Goal: Transaction & Acquisition: Purchase product/service

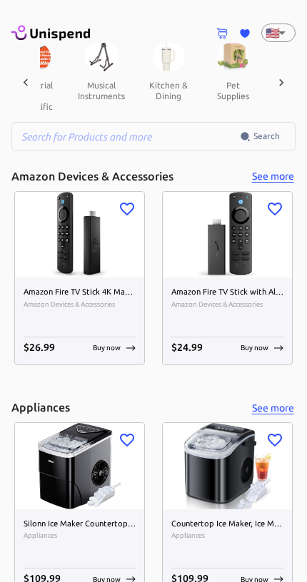
scroll to position [0, 1259]
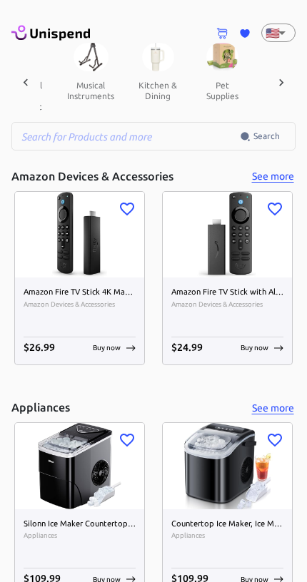
click at [141, 87] on button "kitchen & dining" at bounding box center [158, 90] width 64 height 39
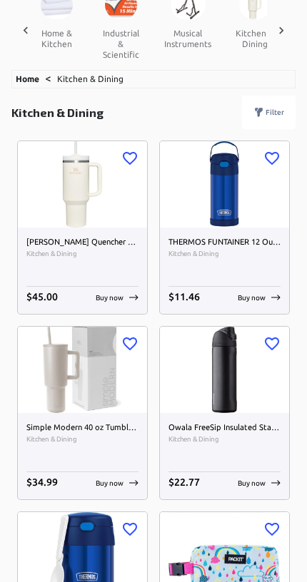
scroll to position [52, 0]
click at [126, 298] on div "Buy now" at bounding box center [117, 298] width 43 height 11
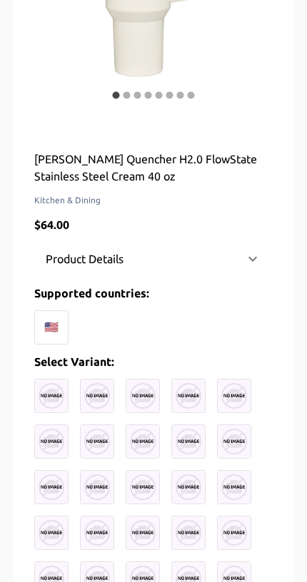
scroll to position [318, 0]
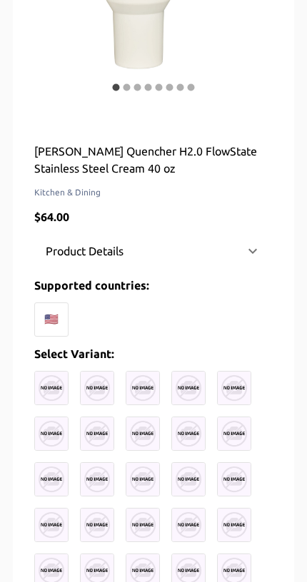
click at [255, 266] on div "Product Details" at bounding box center [153, 251] width 238 height 34
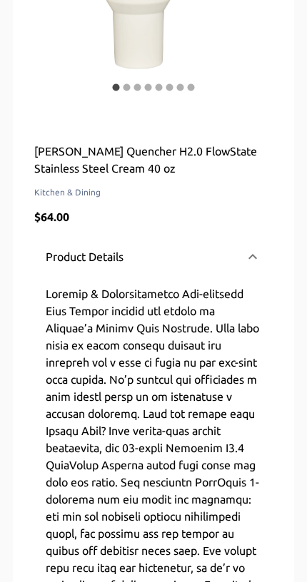
click at [258, 266] on div "Product Details" at bounding box center [153, 257] width 238 height 46
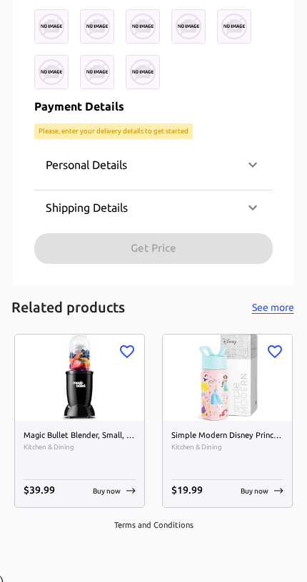
scroll to position [1319, 0]
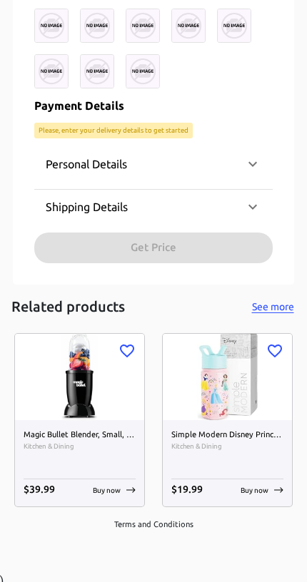
click at [256, 171] on div "Personal Details" at bounding box center [153, 164] width 238 height 34
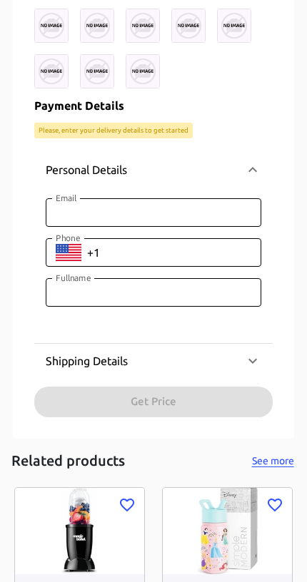
click at [260, 175] on icon at bounding box center [252, 169] width 17 height 17
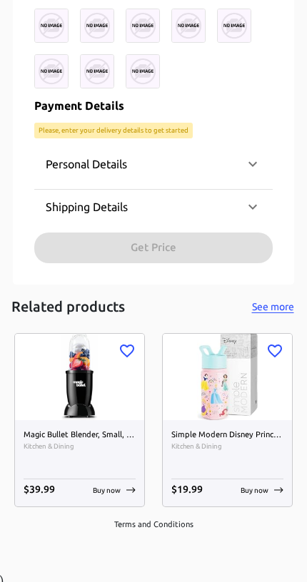
click at [247, 214] on div "Shipping Details" at bounding box center [153, 207] width 238 height 34
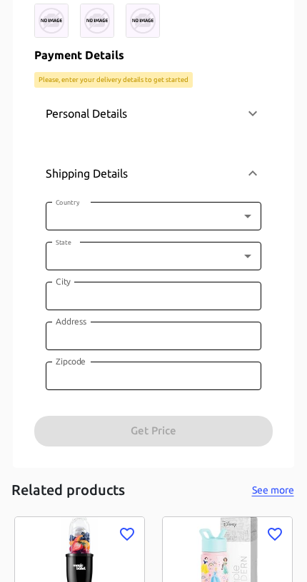
click at [256, 168] on icon at bounding box center [252, 173] width 17 height 17
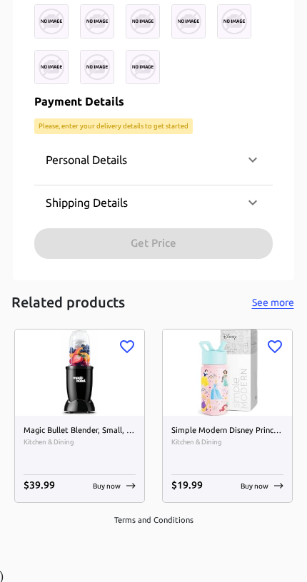
click at [240, 248] on div "Personal Details Email Email Phone ​ Phone Fullname Fullname Shipping Details C…" at bounding box center [153, 201] width 238 height 116
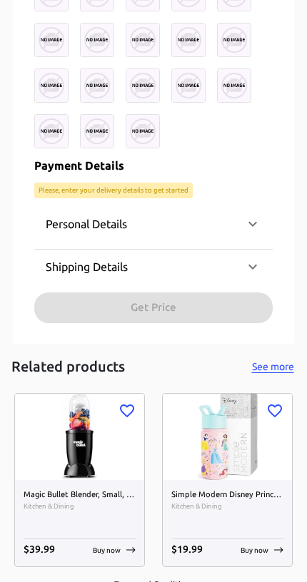
click at [242, 223] on div "Personal Details" at bounding box center [145, 223] width 198 height 17
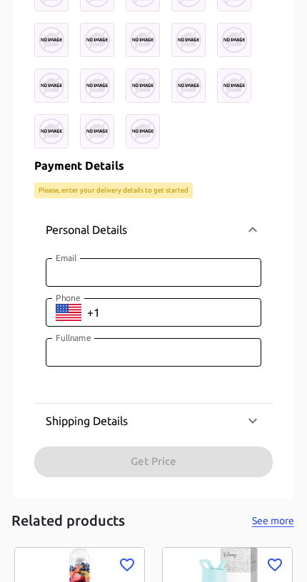
click at [249, 231] on icon at bounding box center [252, 229] width 17 height 17
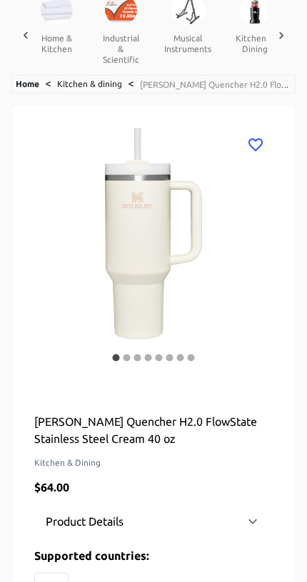
scroll to position [0, 0]
